Goal: Transaction & Acquisition: Purchase product/service

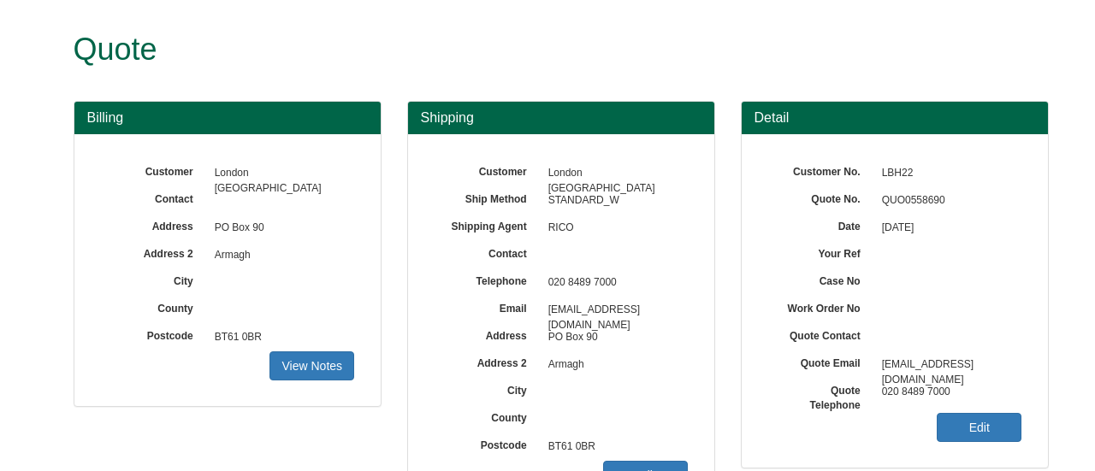
scroll to position [294, 0]
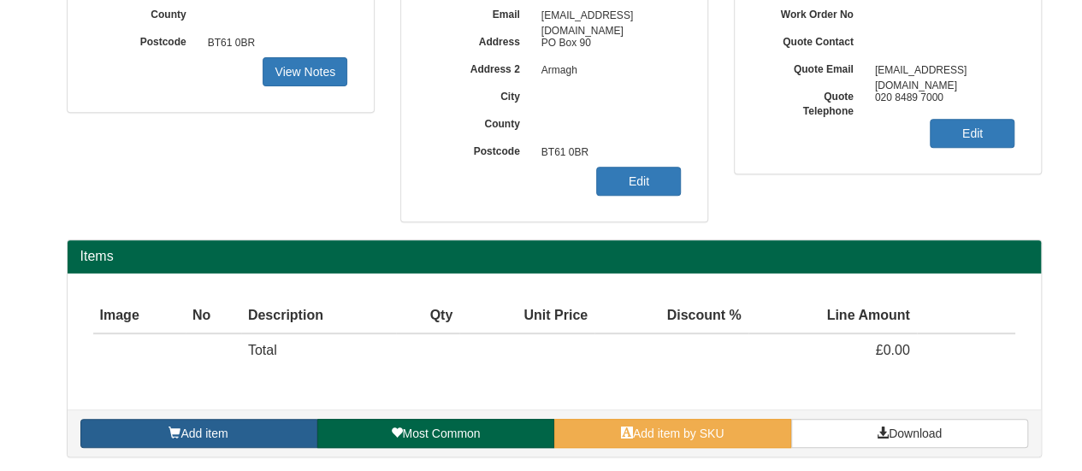
click at [250, 432] on link "Add item" at bounding box center [198, 433] width 237 height 29
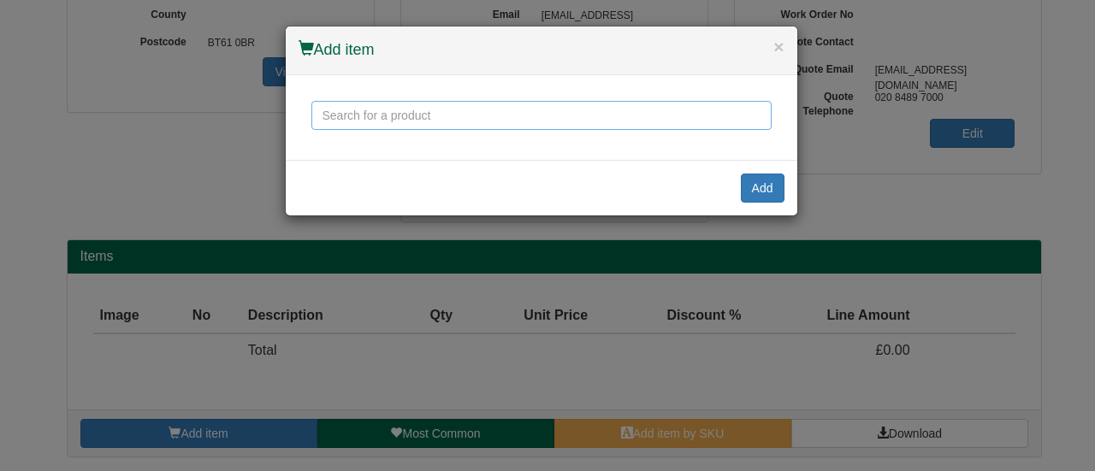
click at [361, 112] on input "text" at bounding box center [541, 115] width 460 height 29
drag, startPoint x: 395, startPoint y: 115, endPoint x: 341, endPoint y: 115, distance: 53.9
click at [341, 115] on input "face to face" at bounding box center [541, 115] width 460 height 29
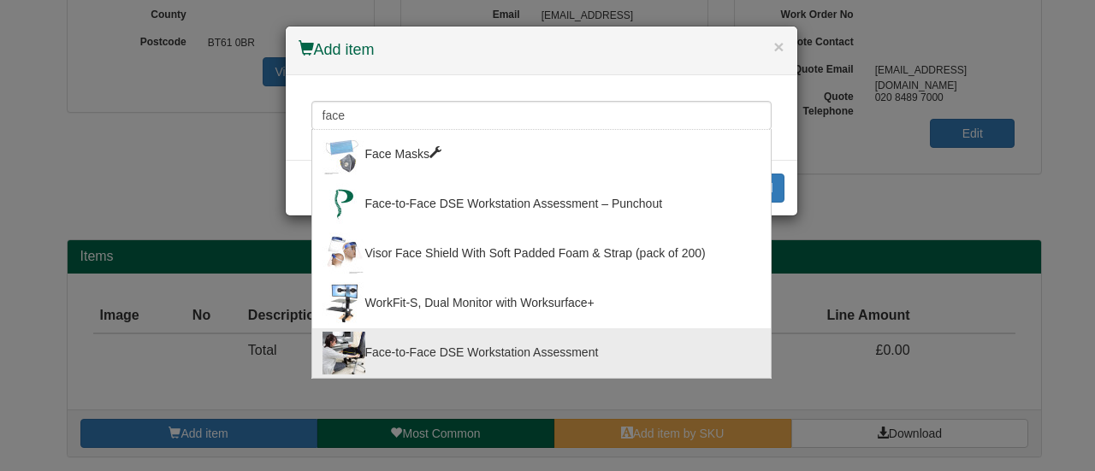
click at [442, 341] on div "Face-to-Face DSE Workstation Assessment" at bounding box center [542, 353] width 438 height 43
type input "Face-to-Face DSE Workstation Assessment"
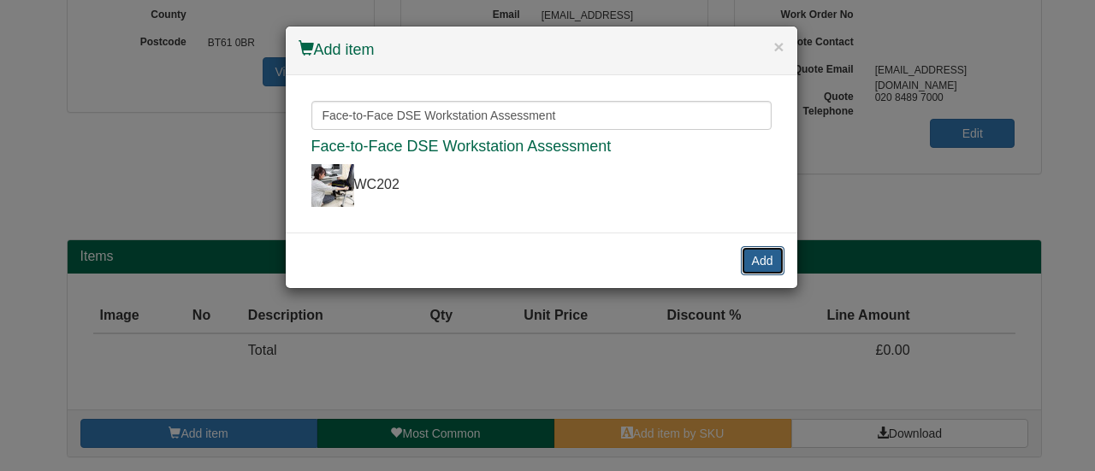
click at [768, 259] on button "Add" at bounding box center [763, 260] width 44 height 29
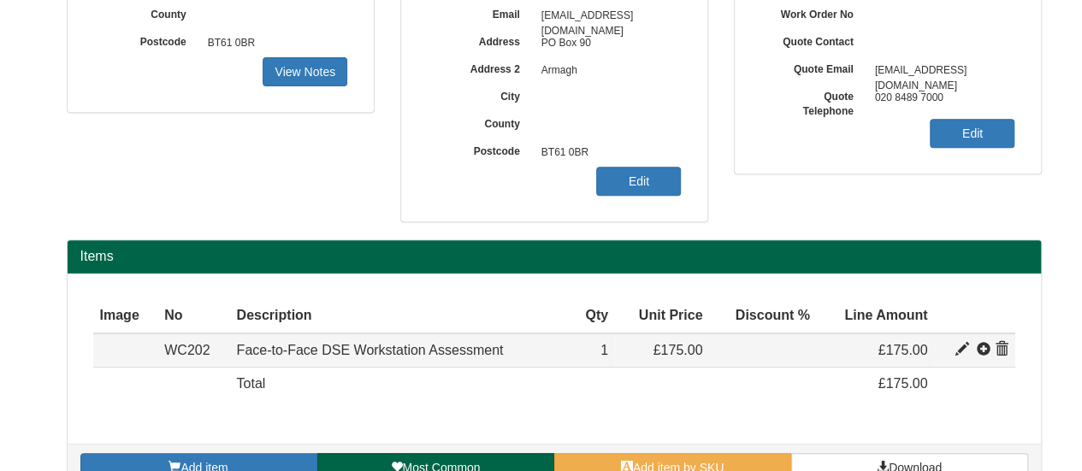
click at [964, 349] on span at bounding box center [963, 350] width 14 height 14
type input "Face-to-Face DSE Workstation Assessment"
type input "50.17"
type input "175.00"
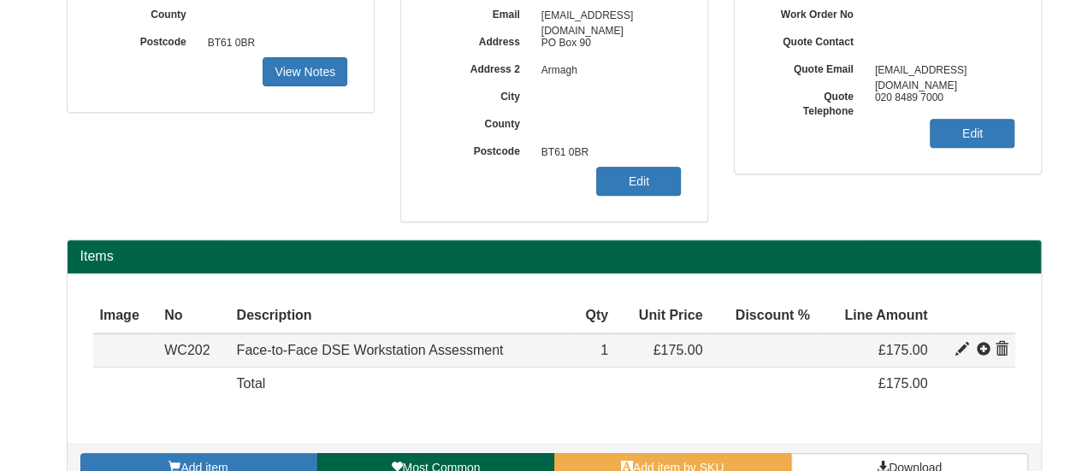
type input "1"
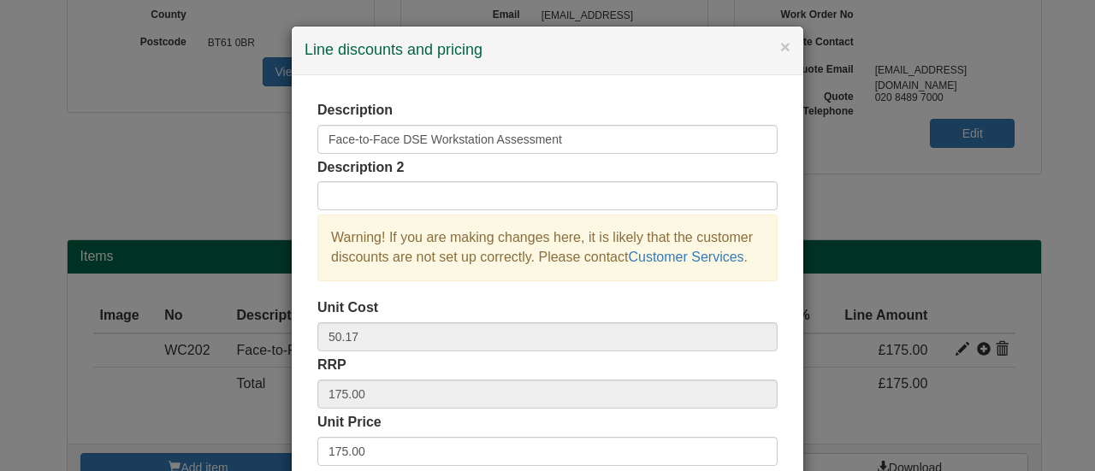
scroll to position [171, 0]
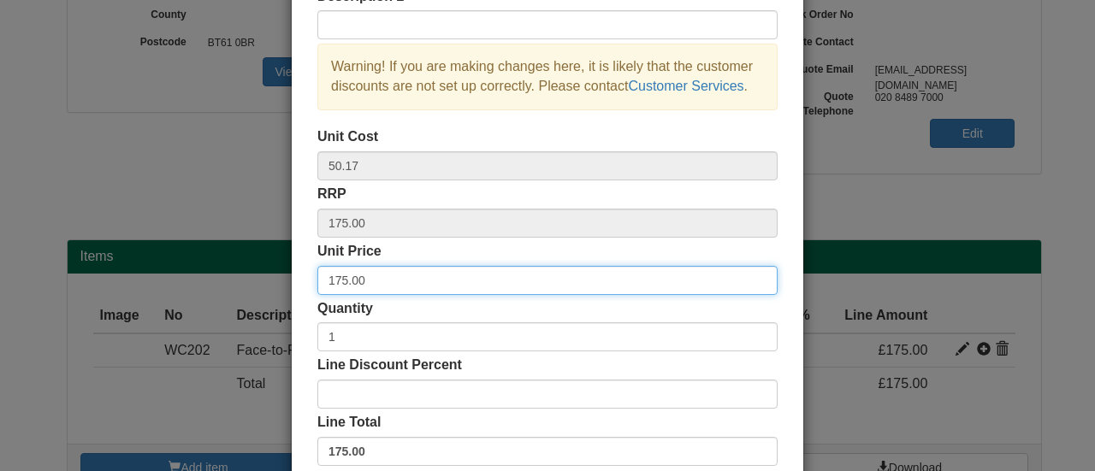
drag, startPoint x: 368, startPoint y: 284, endPoint x: 244, endPoint y: 277, distance: 124.2
click at [245, 277] on div "× Line discounts and pricing Description Face-to-Face DSE Workstation Assessmen…" at bounding box center [547, 235] width 1095 height 471
type input "95.00"
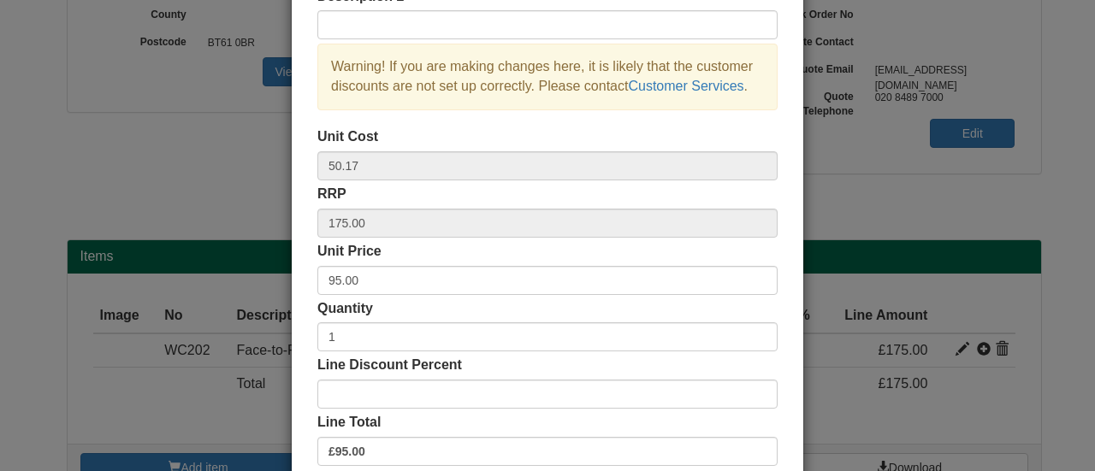
click at [559, 302] on div "Quantity 1" at bounding box center [547, 325] width 460 height 53
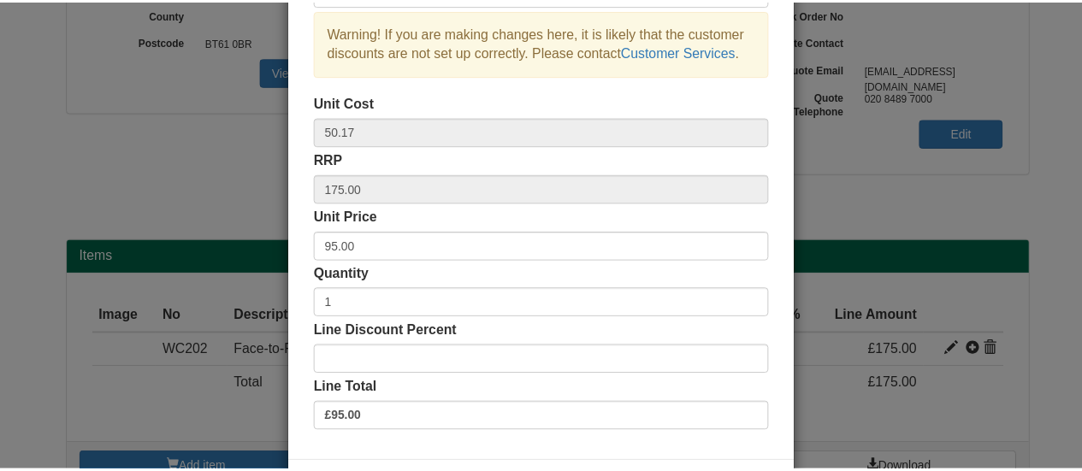
scroll to position [275, 0]
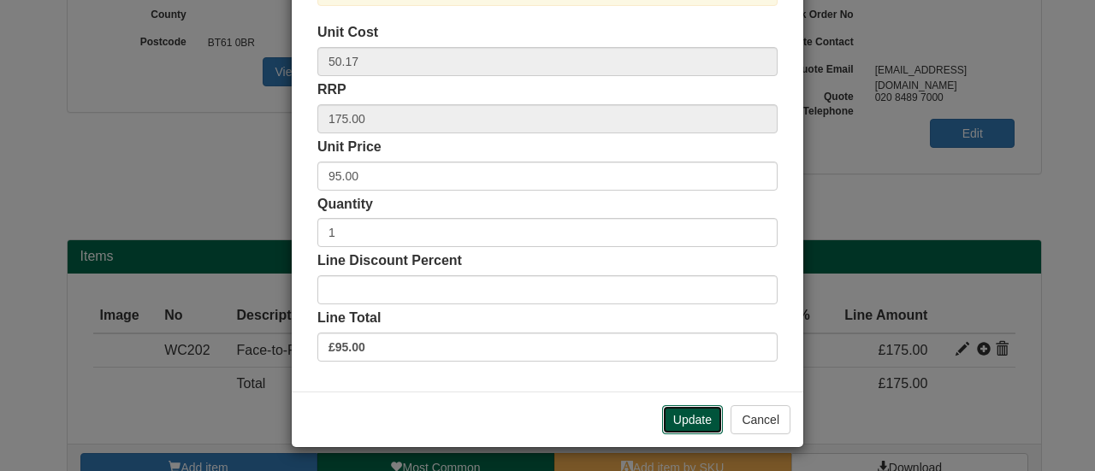
click at [688, 424] on button "Update" at bounding box center [692, 419] width 61 height 29
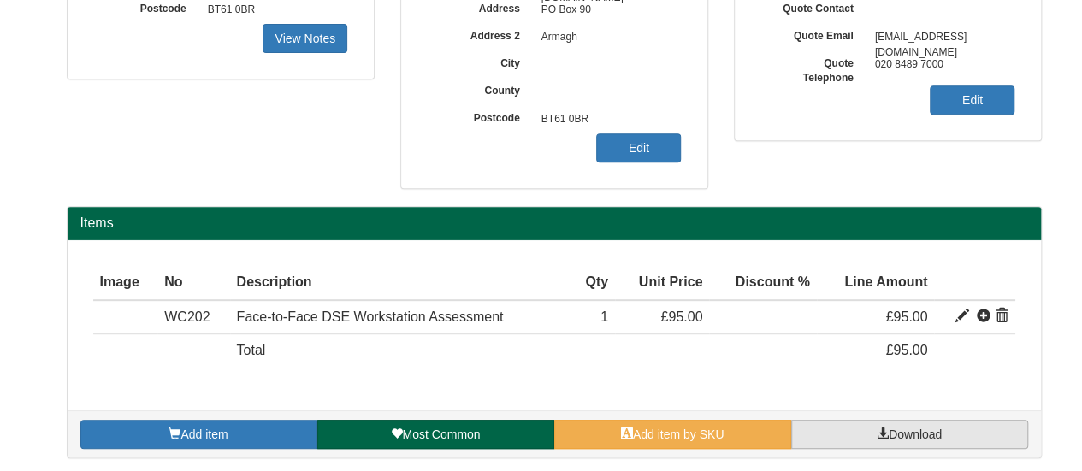
scroll to position [329, 0]
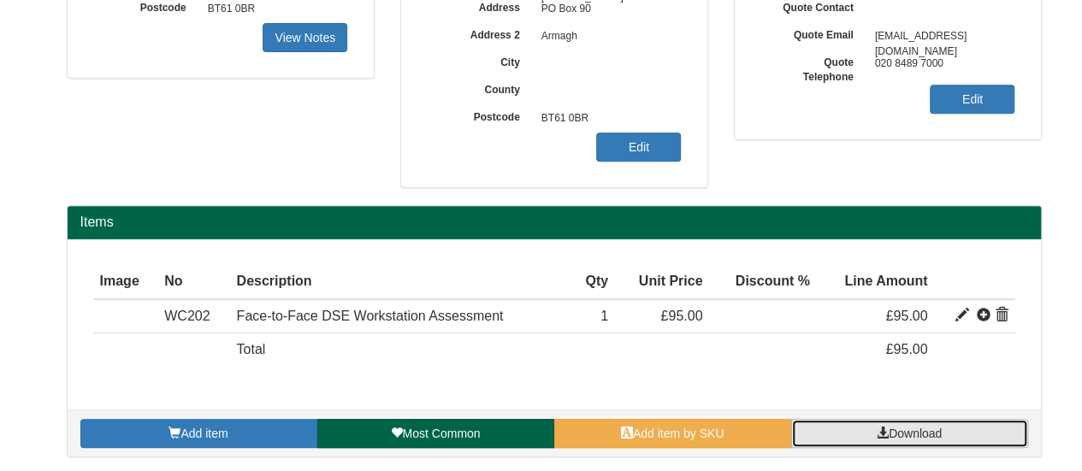
click at [883, 435] on span at bounding box center [883, 433] width 12 height 12
